Goal: Submit feedback/report problem

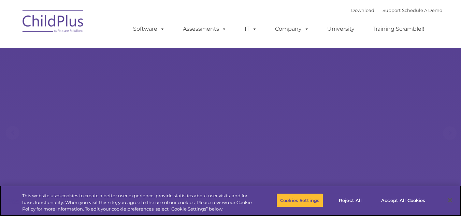
select select "MEDIUM"
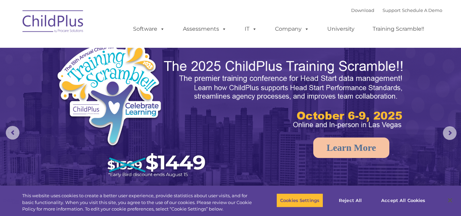
select select "MEDIUM"
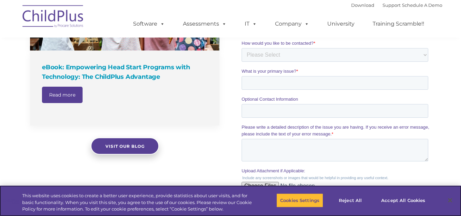
scroll to position [755, 0]
